Goal: Complete application form

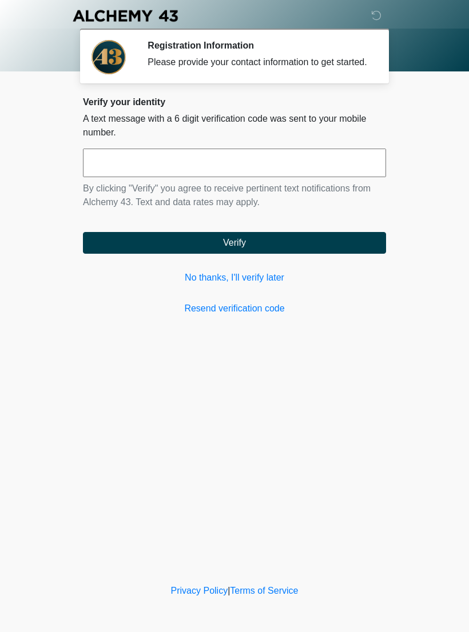
click at [198, 175] on input "text" at bounding box center [234, 163] width 303 height 29
type input "******"
click at [239, 252] on button "Verify" at bounding box center [234, 243] width 303 height 22
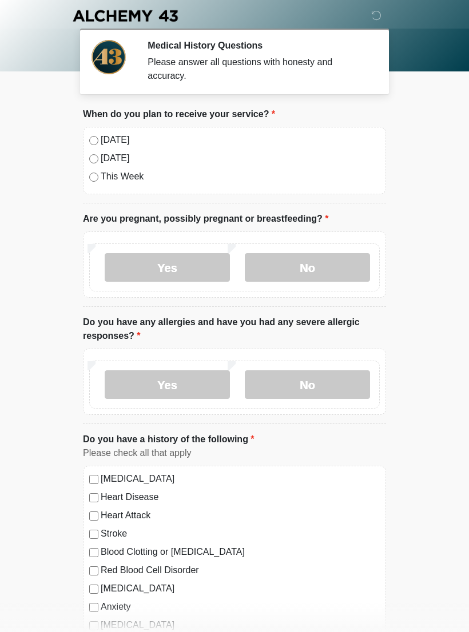
click at [109, 141] on label "[DATE]" at bounding box center [240, 140] width 279 height 14
click at [321, 261] on label "No" at bounding box center [307, 267] width 125 height 29
click at [189, 384] on label "Yes" at bounding box center [167, 384] width 125 height 29
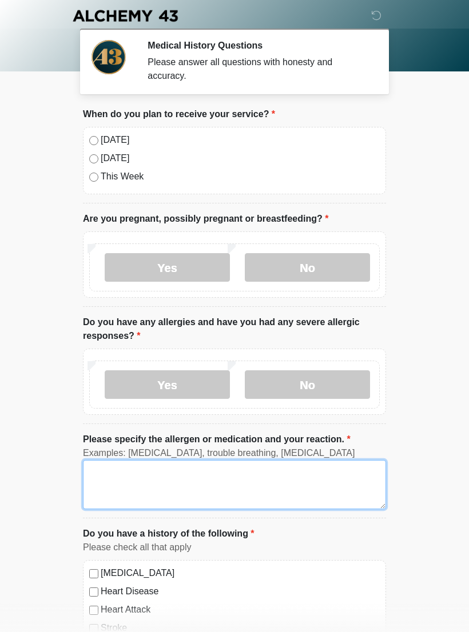
click at [194, 483] on textarea "Please specify the allergen or medication and your reaction." at bounding box center [234, 484] width 303 height 49
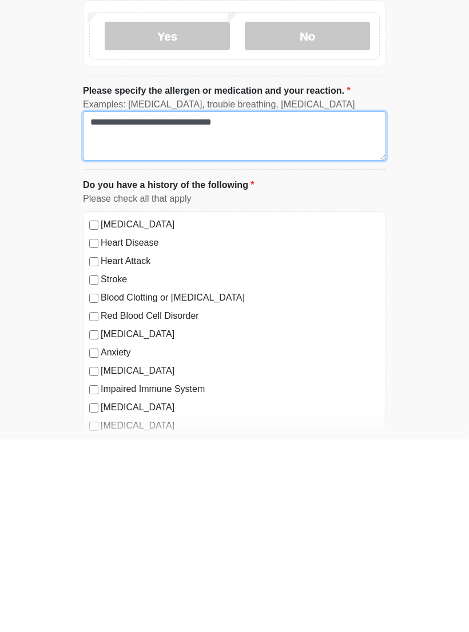
scroll to position [166, 0]
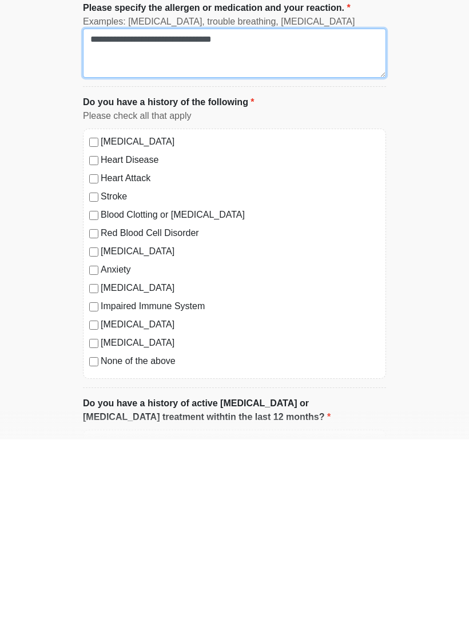
type textarea "**********"
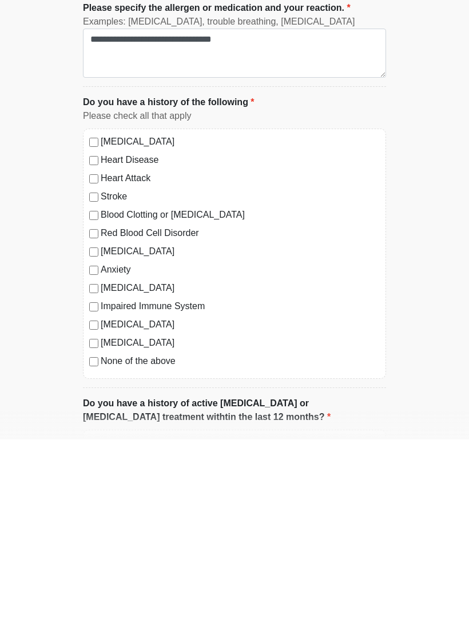
click at [107, 437] on label "[MEDICAL_DATA]" at bounding box center [240, 444] width 279 height 14
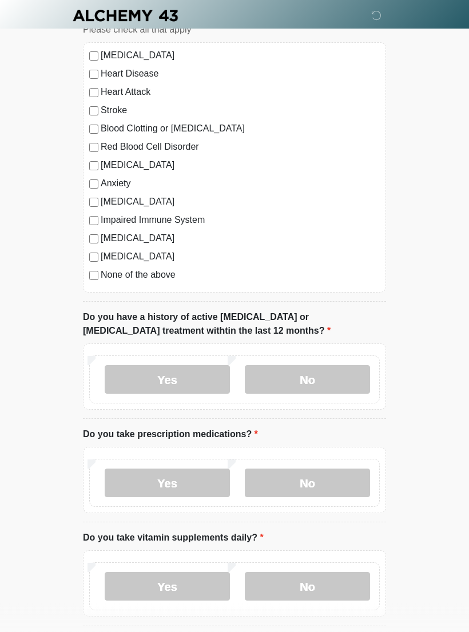
scroll to position [521, 0]
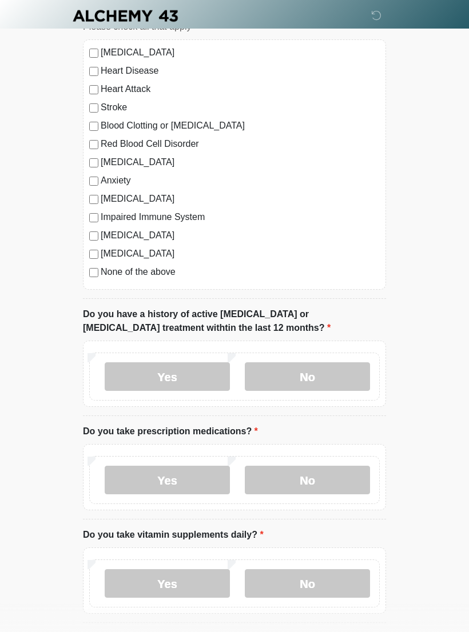
click at [321, 362] on label "No" at bounding box center [307, 376] width 125 height 29
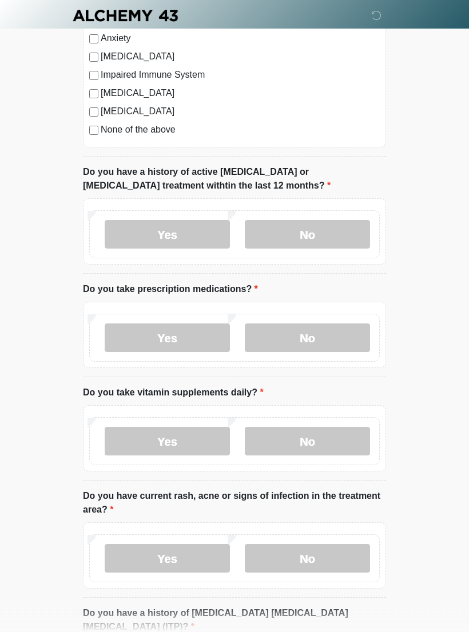
click at [187, 330] on label "Yes" at bounding box center [167, 338] width 125 height 29
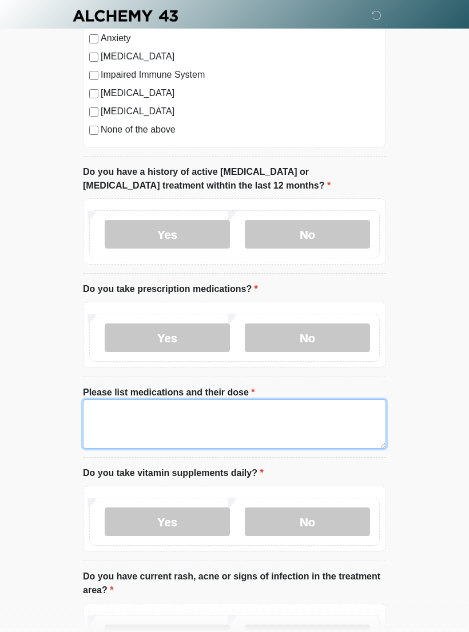
click at [230, 422] on textarea "Please list medications and their dose" at bounding box center [234, 423] width 303 height 49
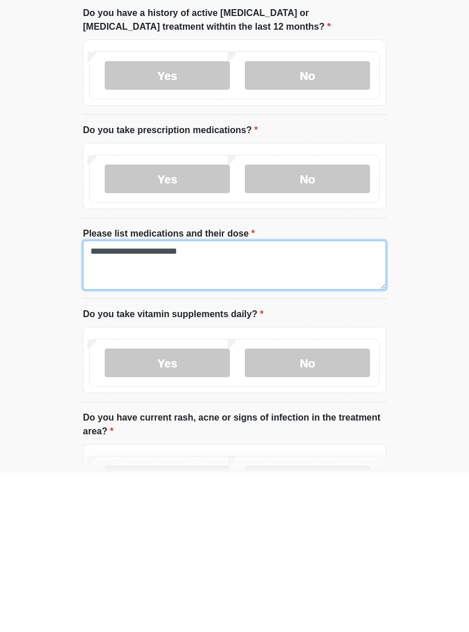
type textarea "**********"
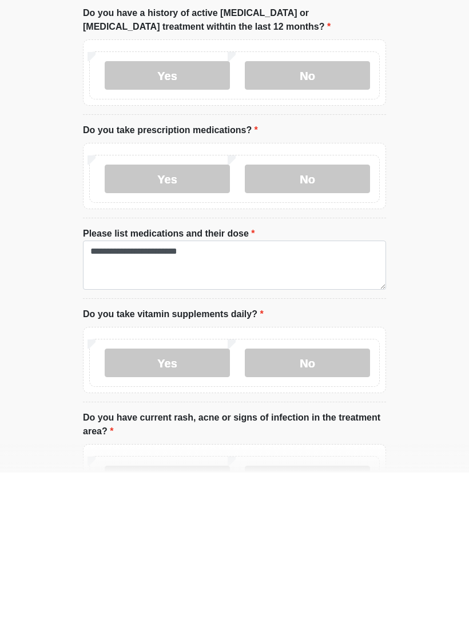
click at [318, 508] on label "No" at bounding box center [307, 522] width 125 height 29
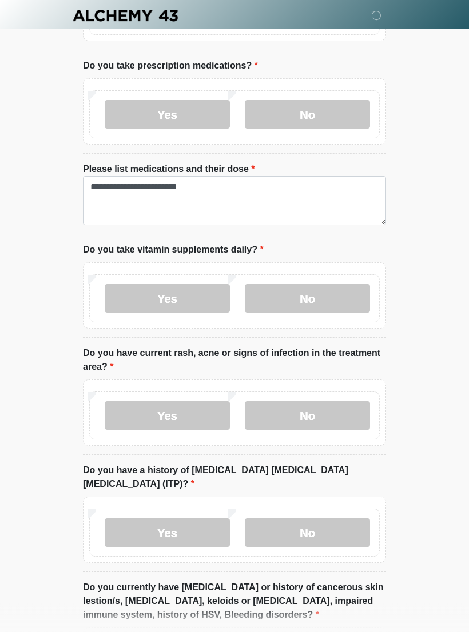
click at [322, 412] on label "No" at bounding box center [307, 416] width 125 height 29
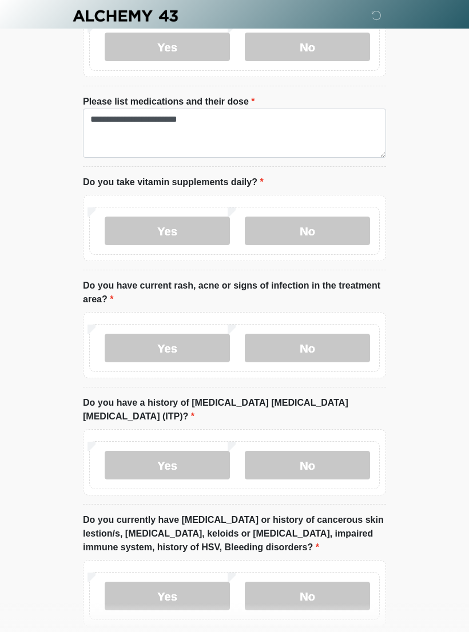
scroll to position [954, 0]
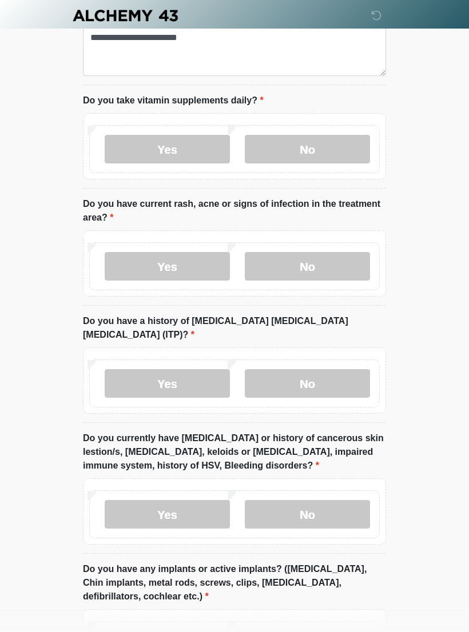
click at [329, 370] on label "No" at bounding box center [307, 384] width 125 height 29
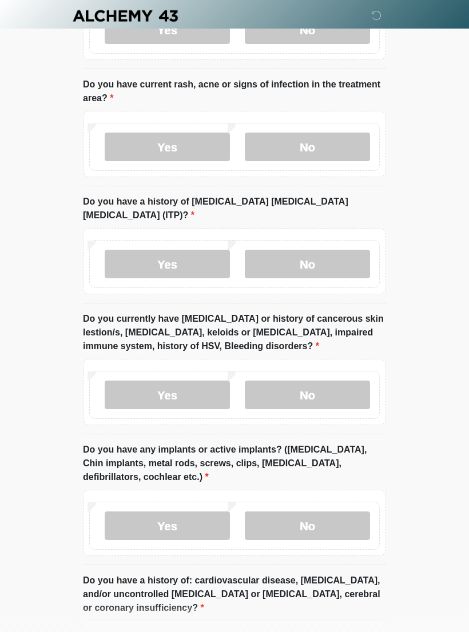
scroll to position [1159, 0]
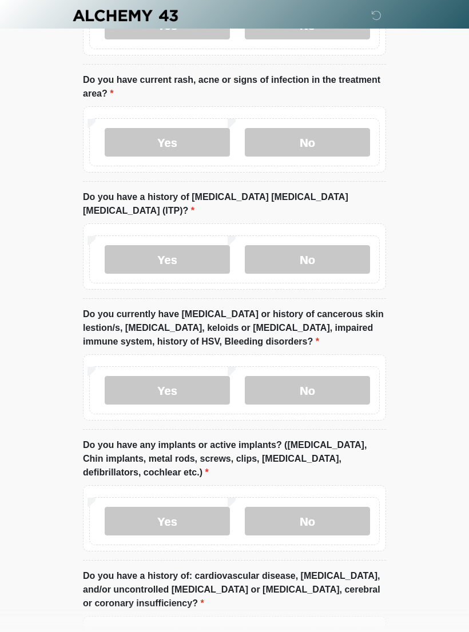
click at [329, 377] on label "No" at bounding box center [307, 391] width 125 height 29
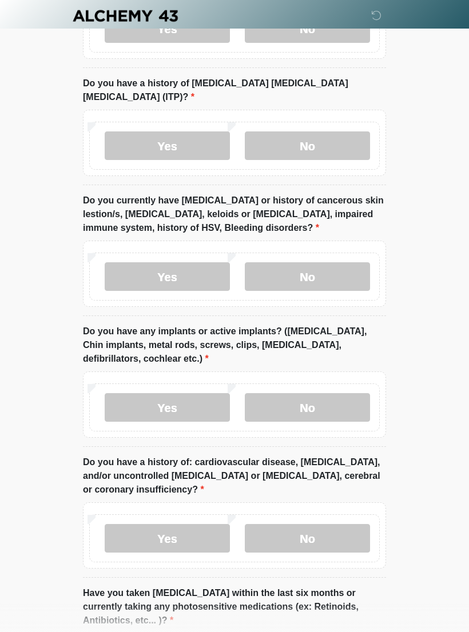
click at [321, 394] on label "No" at bounding box center [307, 407] width 125 height 29
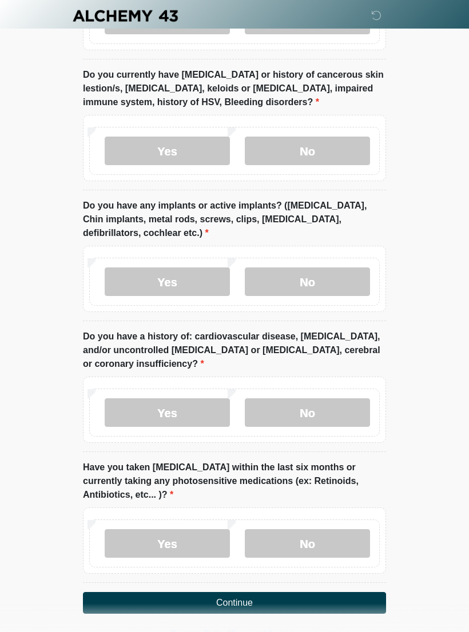
scroll to position [1399, 0]
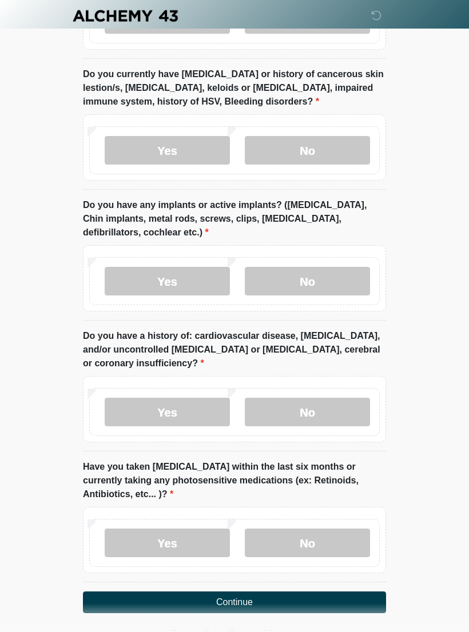
click at [337, 398] on label "No" at bounding box center [307, 412] width 125 height 29
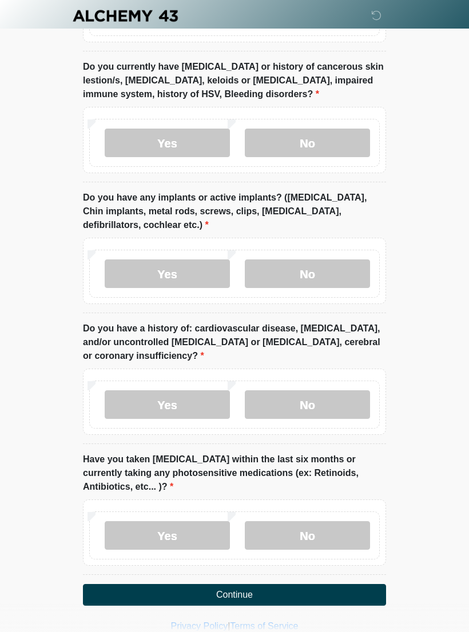
click at [311, 521] on label "No" at bounding box center [307, 535] width 125 height 29
click at [294, 584] on button "Continue" at bounding box center [234, 595] width 303 height 22
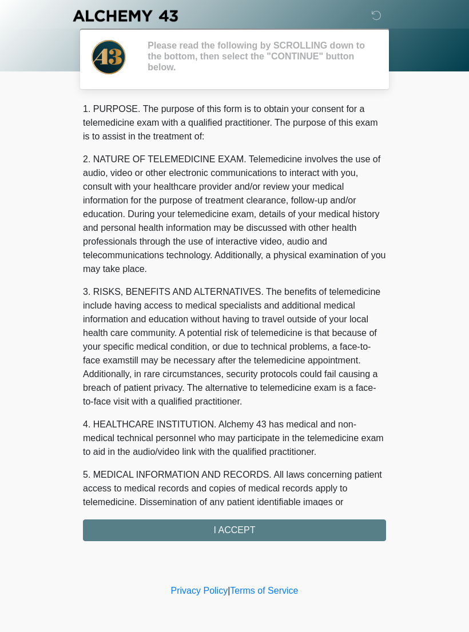
scroll to position [0, 0]
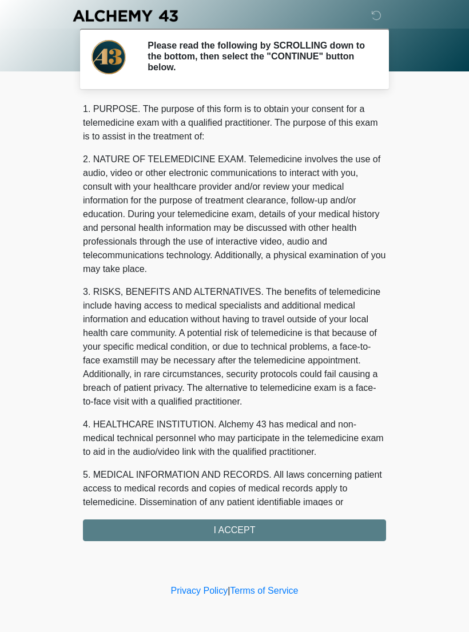
click at [290, 522] on div "1. PURPOSE. The purpose of this form is to obtain your consent for a telemedici…" at bounding box center [234, 321] width 303 height 439
click at [295, 521] on div "1. PURPOSE. The purpose of this form is to obtain your consent for a telemedici…" at bounding box center [234, 321] width 303 height 439
click at [269, 526] on div "1. PURPOSE. The purpose of this form is to obtain your consent for a telemedici…" at bounding box center [234, 321] width 303 height 439
click at [266, 528] on div "1. PURPOSE. The purpose of this form is to obtain your consent for a telemedici…" at bounding box center [234, 321] width 303 height 439
click at [265, 527] on div "1. PURPOSE. The purpose of this form is to obtain your consent for a telemedici…" at bounding box center [234, 321] width 303 height 439
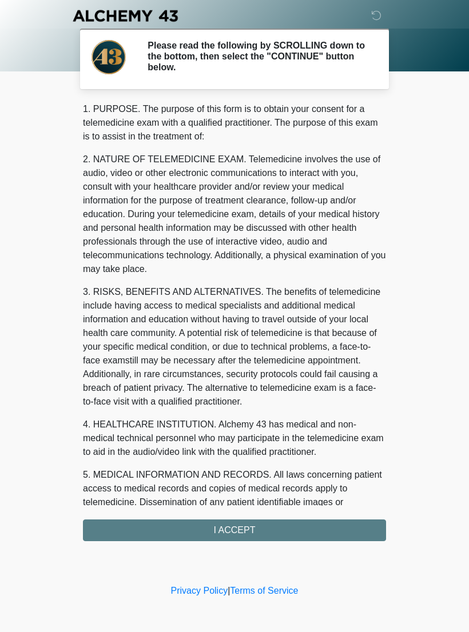
click at [242, 525] on div "1. PURPOSE. The purpose of this form is to obtain your consent for a telemedici…" at bounding box center [234, 321] width 303 height 439
click at [241, 525] on div "1. PURPOSE. The purpose of this form is to obtain your consent for a telemedici…" at bounding box center [234, 321] width 303 height 439
click at [192, 531] on div "1. PURPOSE. The purpose of this form is to obtain your consent for a telemedici…" at bounding box center [234, 321] width 303 height 439
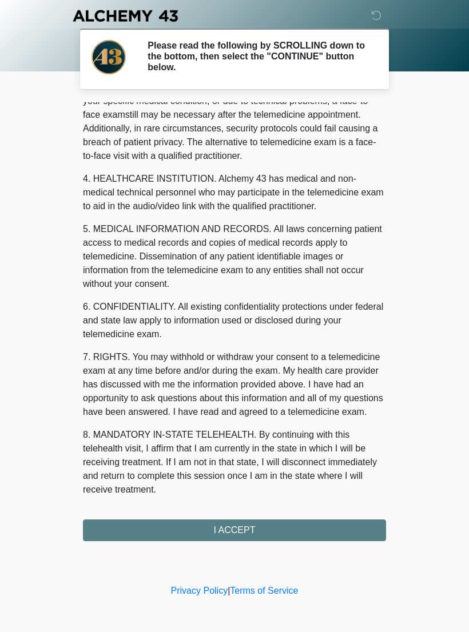
scroll to position [259, 0]
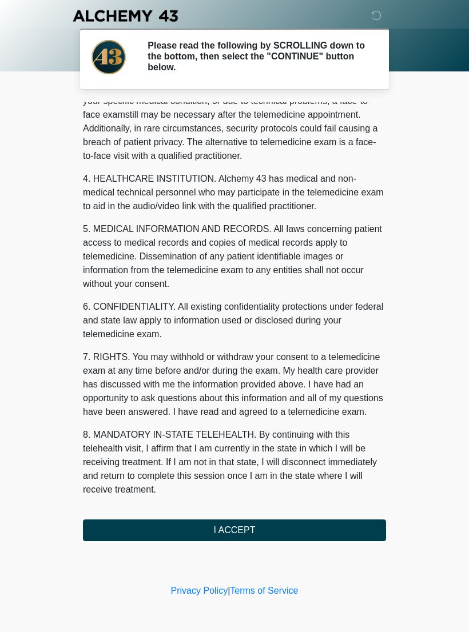
click at [247, 522] on button "I ACCEPT" at bounding box center [234, 530] width 303 height 22
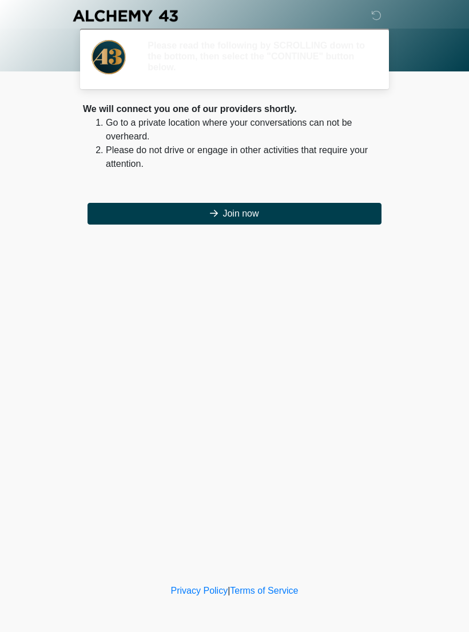
click at [259, 526] on div "‎ ‎ ‎ ‎ Please read the following by SCROLLING down to the bottom, then select …" at bounding box center [234, 290] width 343 height 559
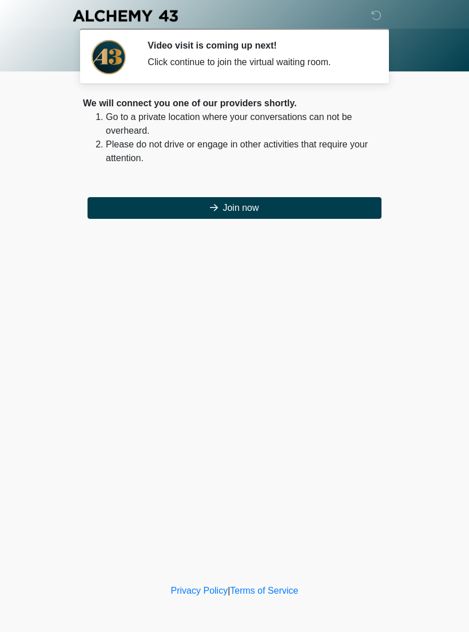
click at [271, 207] on button "Join now" at bounding box center [234, 208] width 294 height 22
